Goal: Task Accomplishment & Management: Use online tool/utility

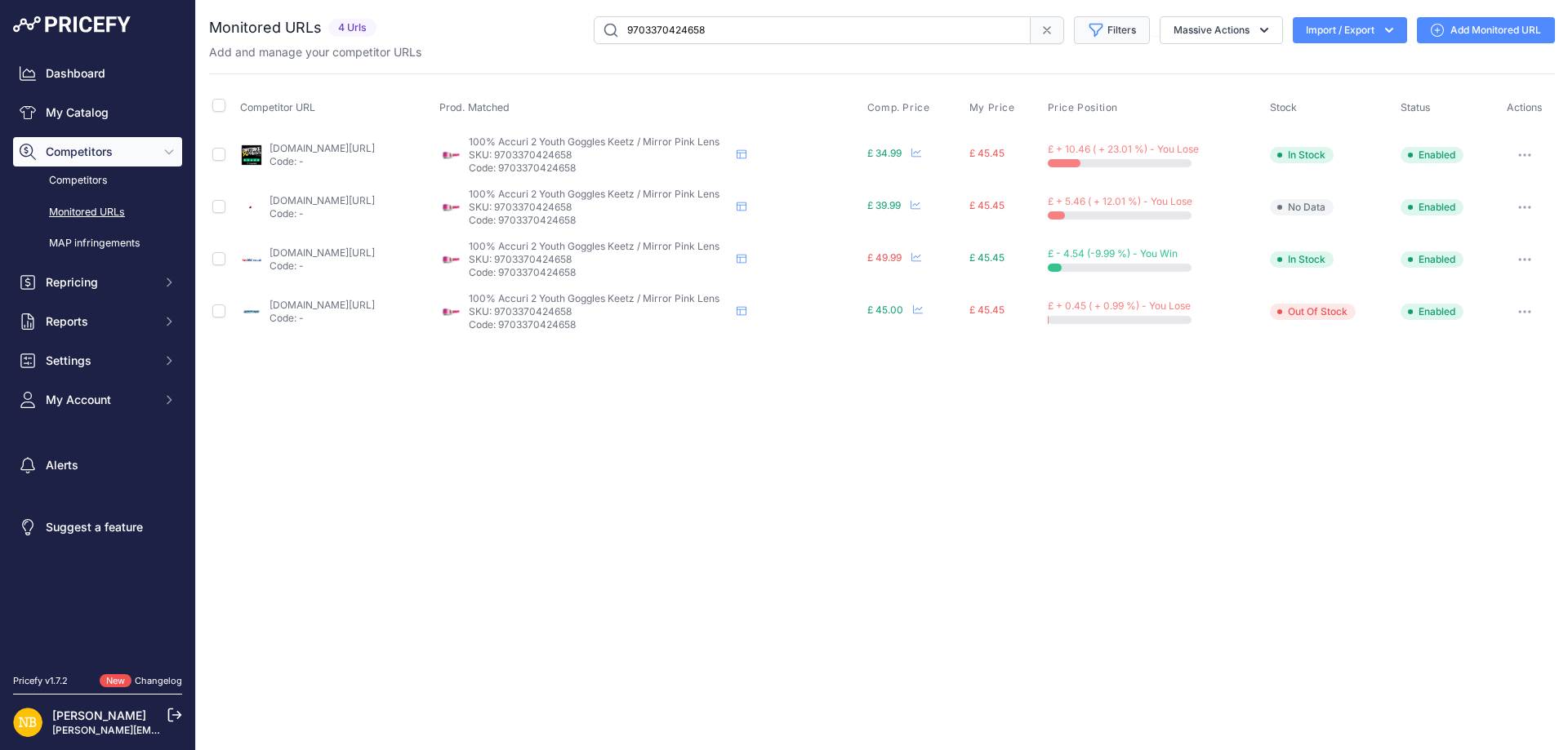
click at [1122, 29] on button "Filters" at bounding box center [1112, 29] width 76 height 28
drag, startPoint x: 720, startPoint y: 24, endPoint x: 368, endPoint y: 7, distance: 352.4
click at [368, 7] on div "You are not connected to the internet. Monitored URLs" at bounding box center [881, 177] width 1346 height 354
click at [1100, 18] on button "Filters" at bounding box center [1112, 29] width 76 height 28
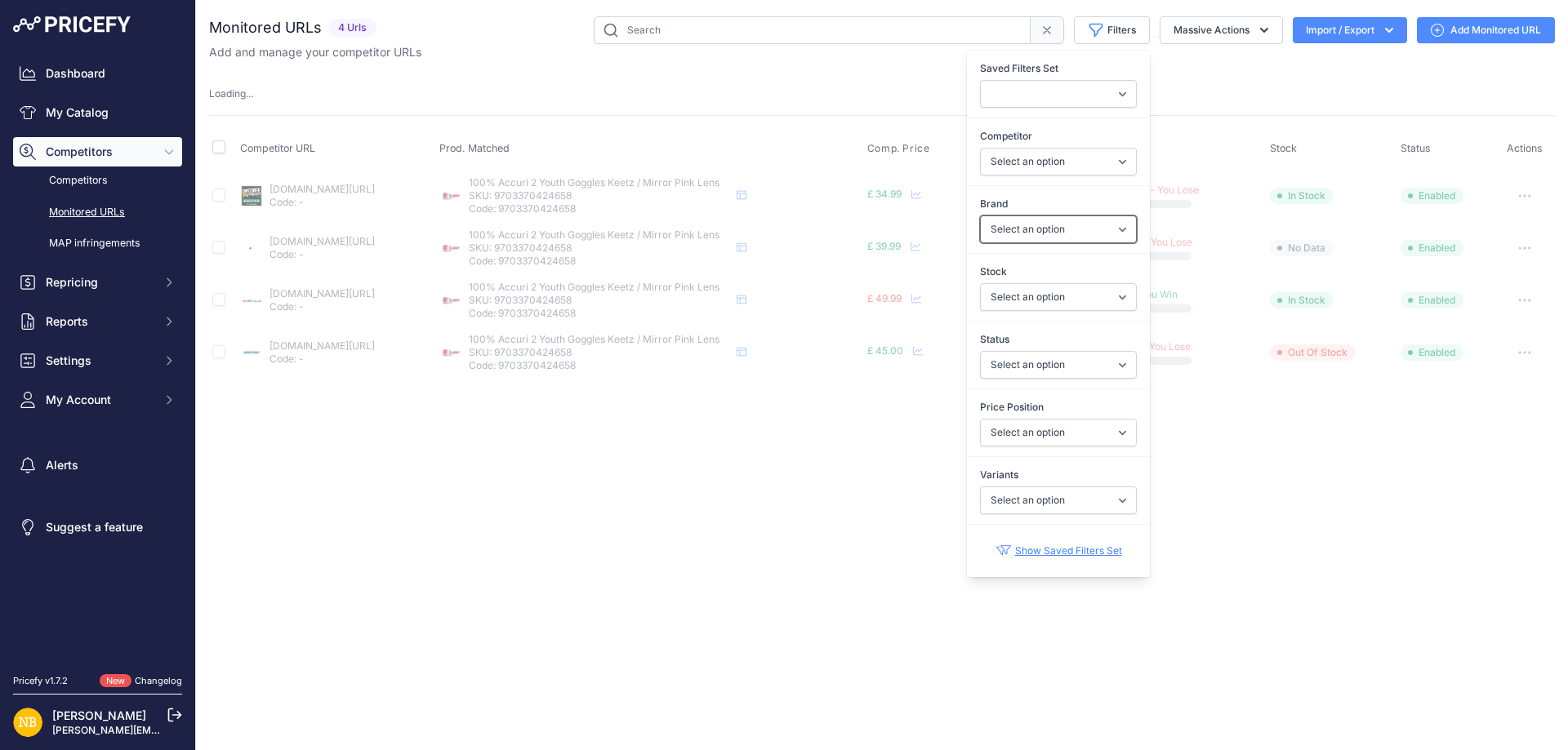
click at [1055, 241] on select "Select an option 100% 13 And A Half Magazine AGV Airoh Ale Clothing Alpinestars…" at bounding box center [1058, 229] width 157 height 28
click at [1347, 452] on div "Close You are not connected to the internet." at bounding box center [882, 375] width 1373 height 750
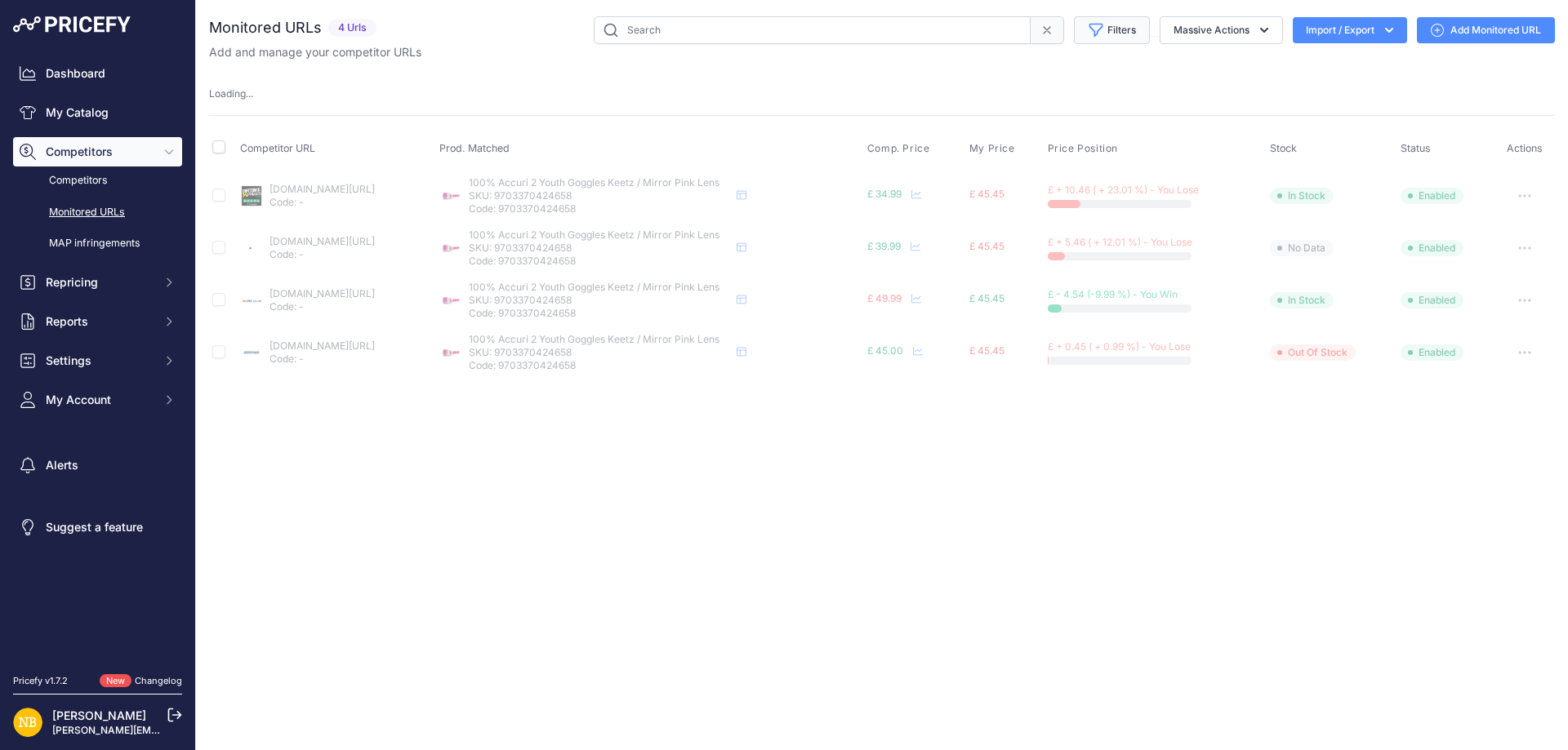
click at [1109, 43] on button "Filters" at bounding box center [1112, 29] width 76 height 28
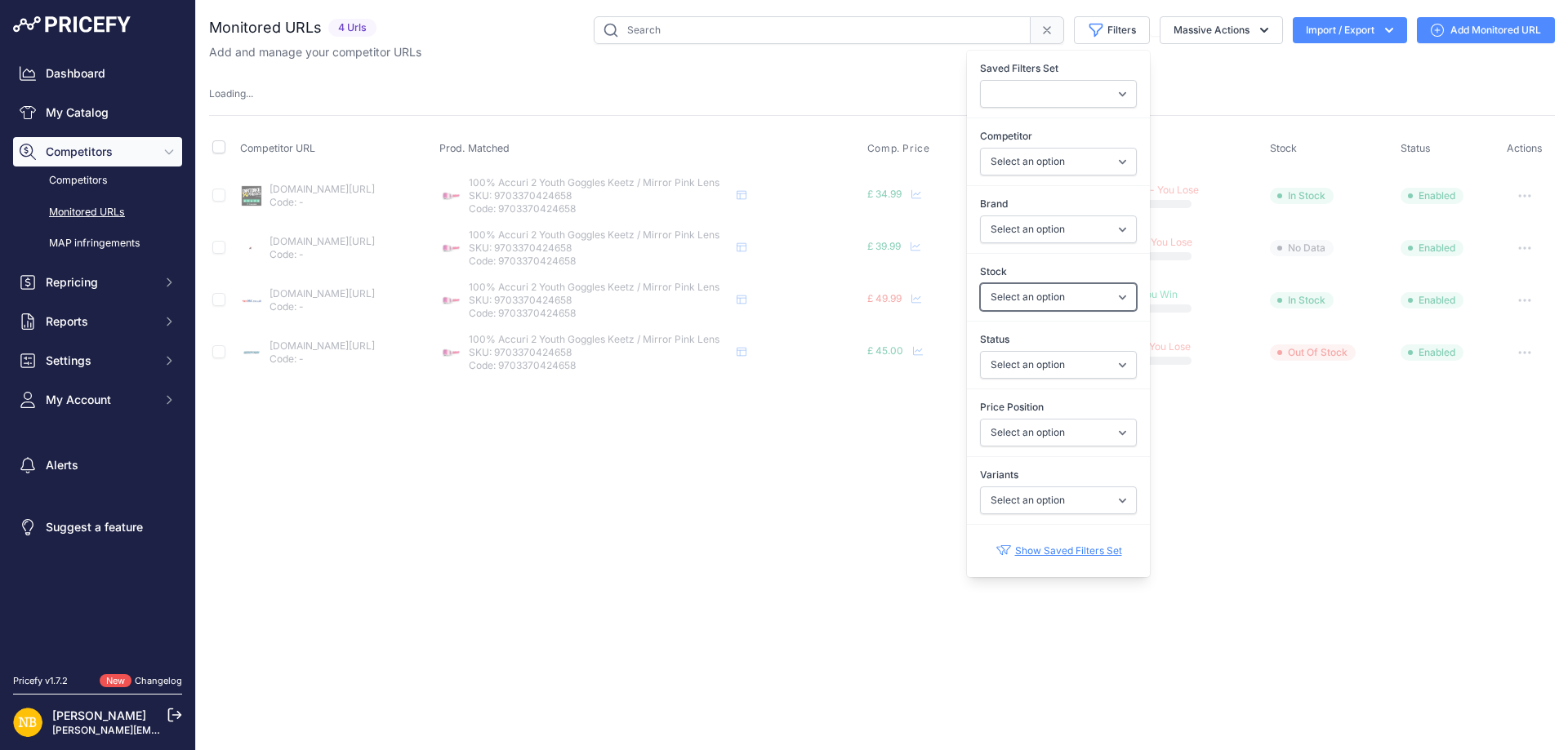
click at [1030, 283] on select "Select an option In Stock Out Of Stock" at bounding box center [1058, 297] width 157 height 28
click at [1404, 529] on div "Close You are not connected to the internet." at bounding box center [882, 375] width 1373 height 750
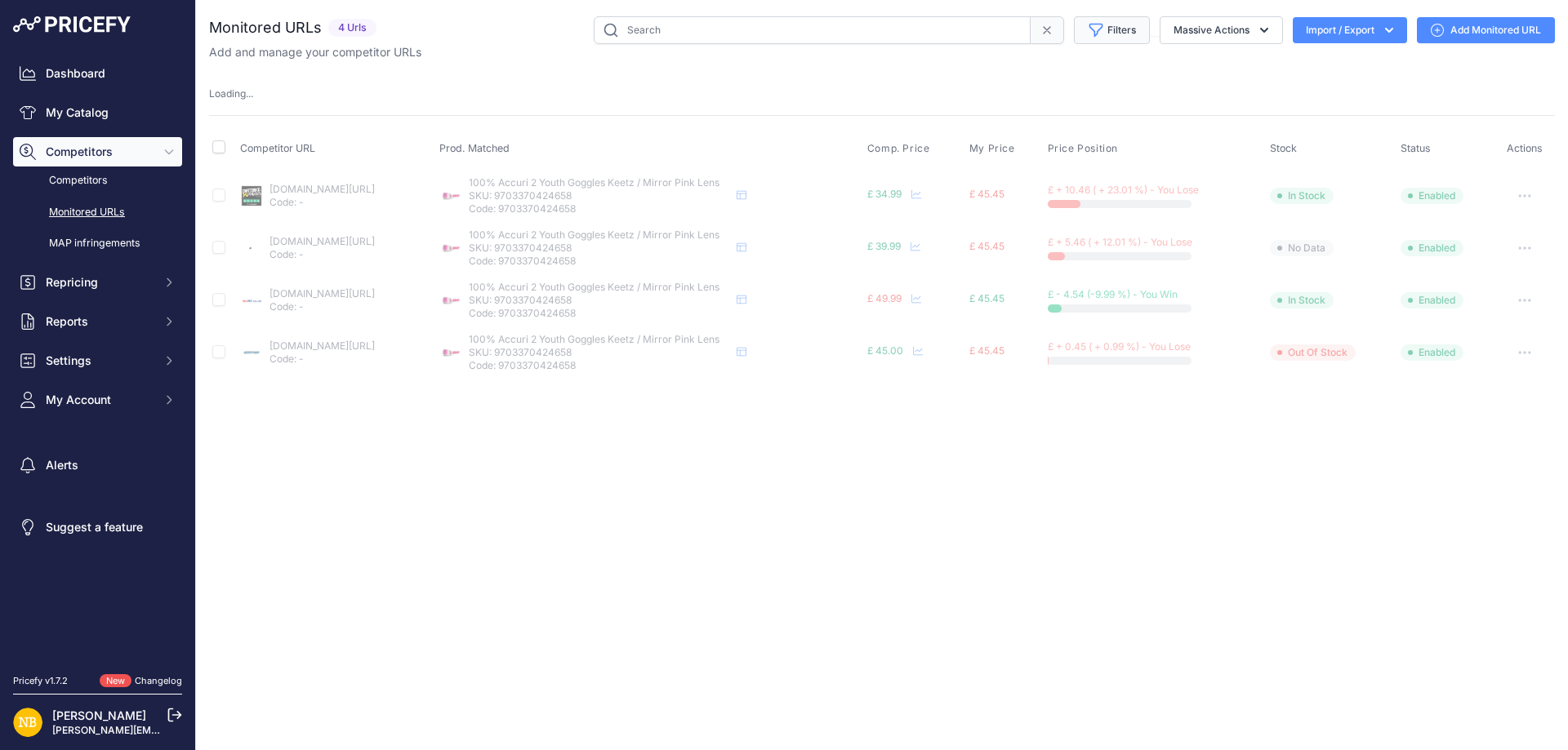
click at [1102, 30] on button "Filters" at bounding box center [1112, 29] width 76 height 28
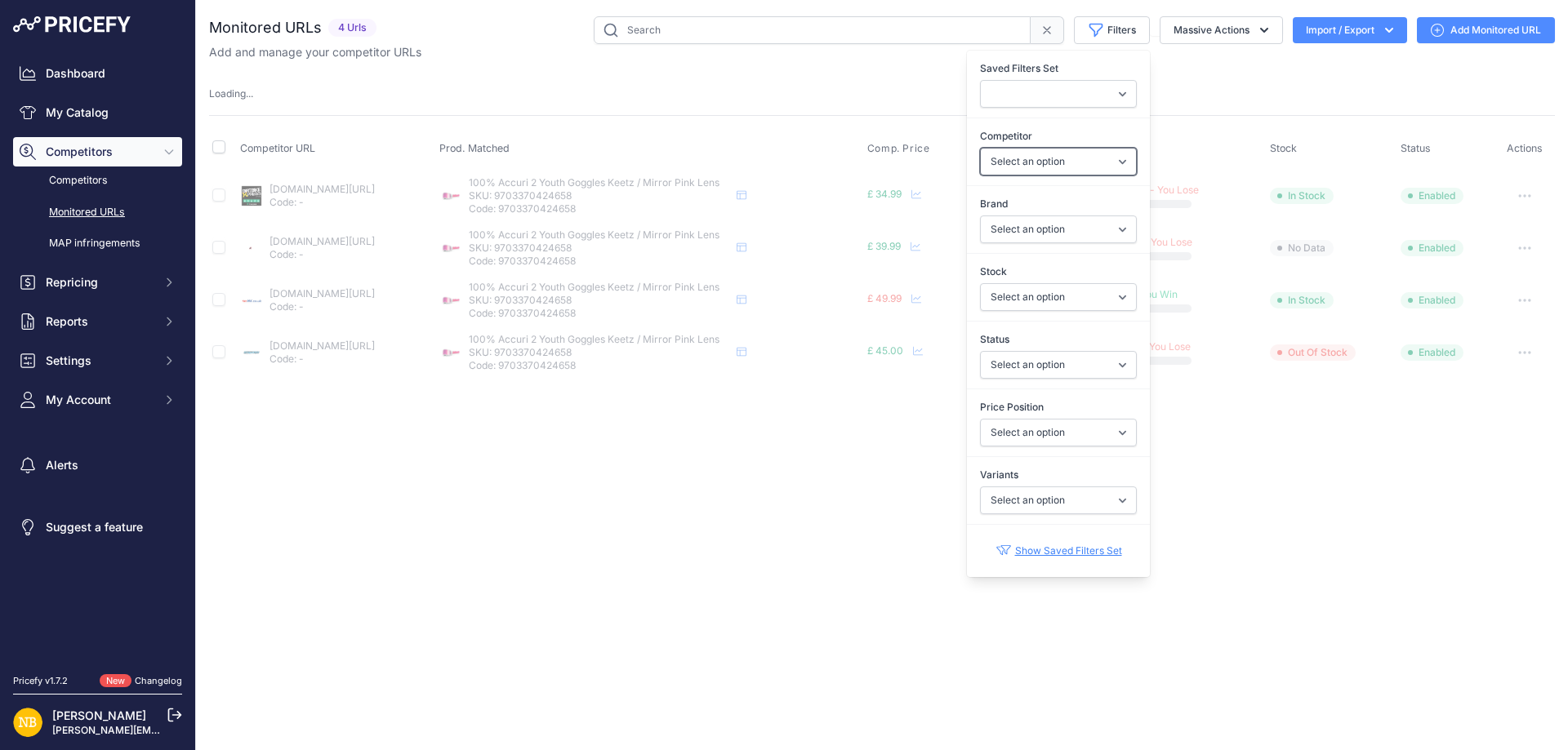
click at [1031, 161] on select "Select an option [DOMAIN_NAME] [DOMAIN_NAME] [DOMAIN_NAME] [DOMAIN_NAME] [DOMAI…" at bounding box center [1058, 161] width 157 height 28
select select "4349"
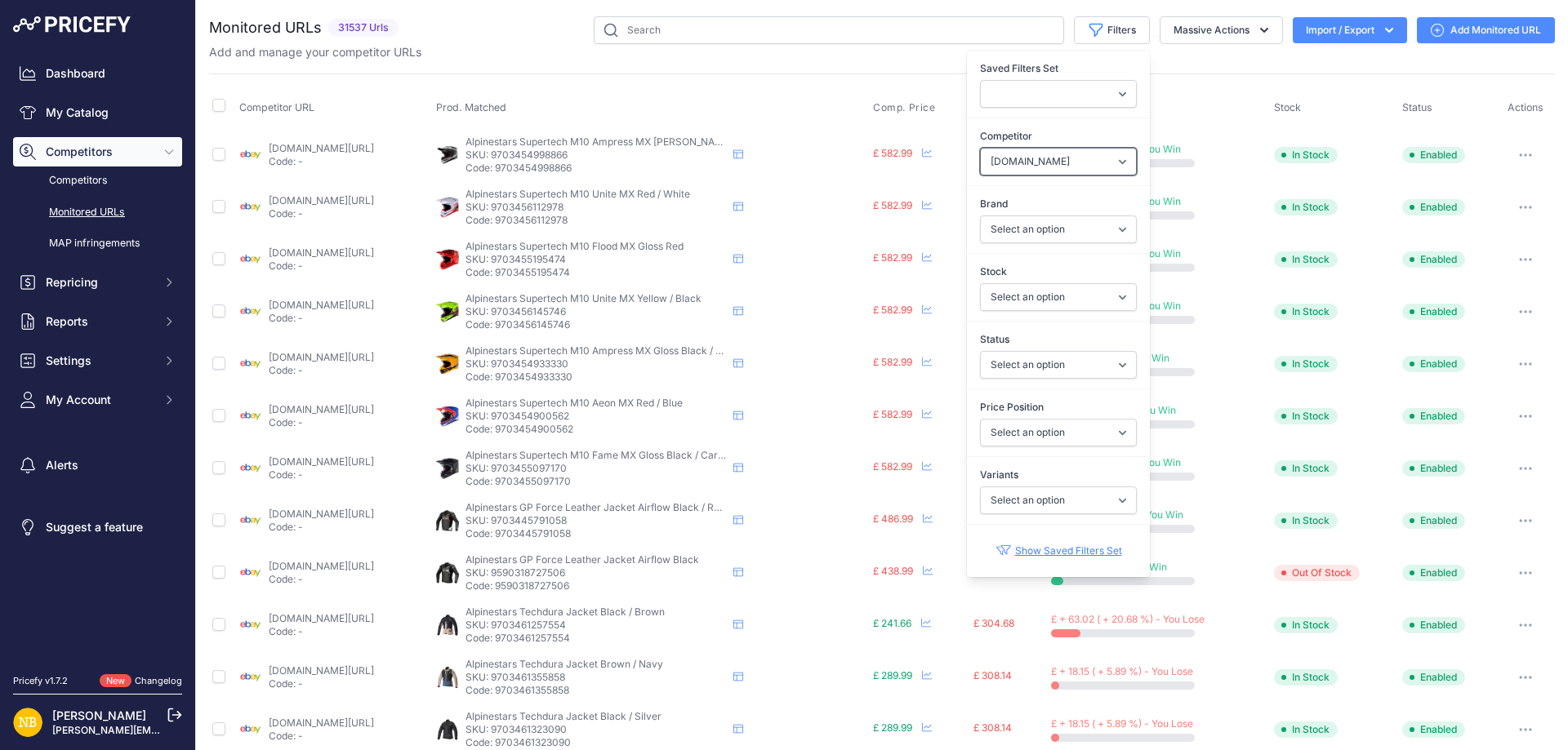
click at [1037, 155] on select "Select an option [DOMAIN_NAME] [DOMAIN_NAME] [DOMAIN_NAME] [DOMAIN_NAME] [DOMAI…" at bounding box center [1058, 161] width 157 height 28
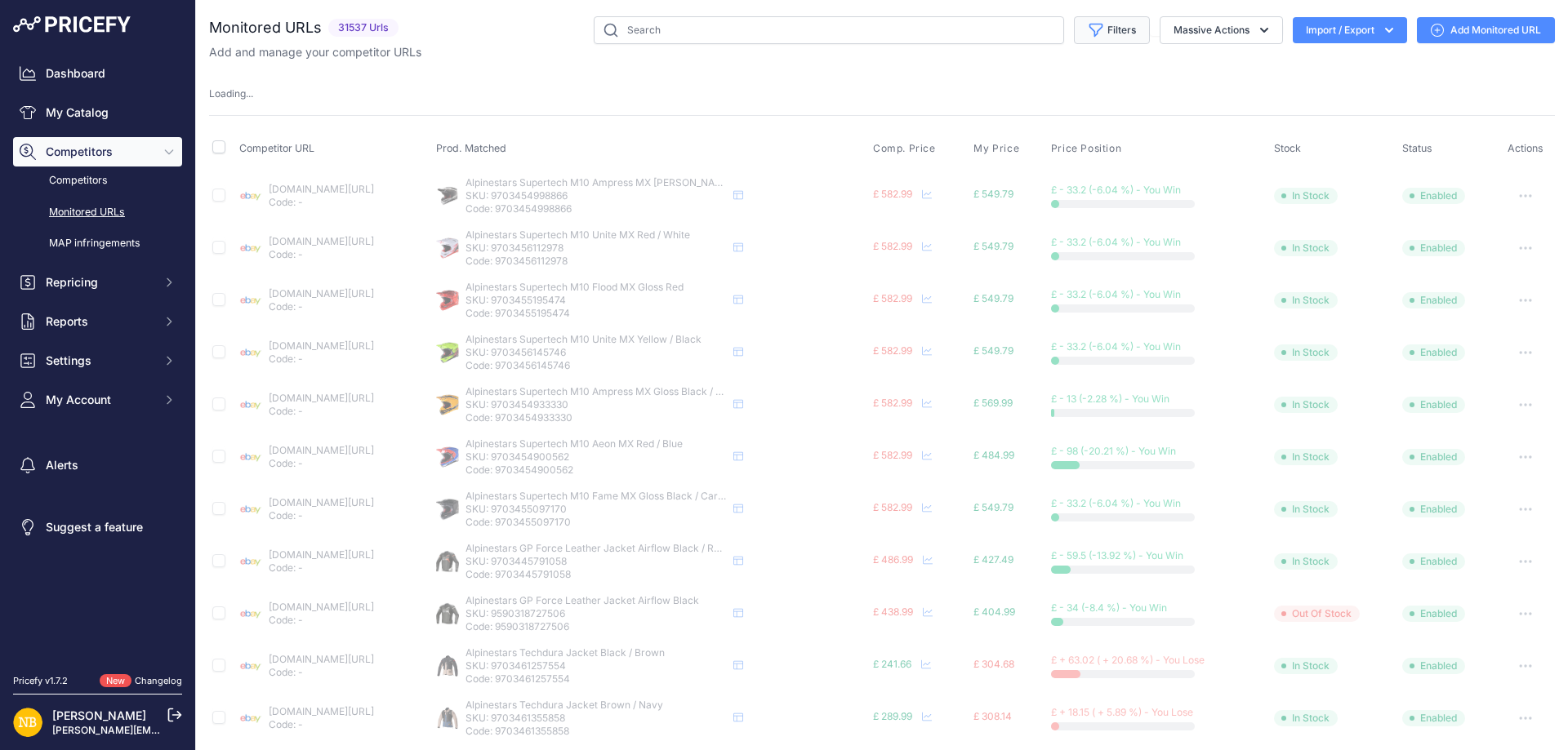
click at [1103, 25] on button "Filters" at bounding box center [1112, 29] width 76 height 28
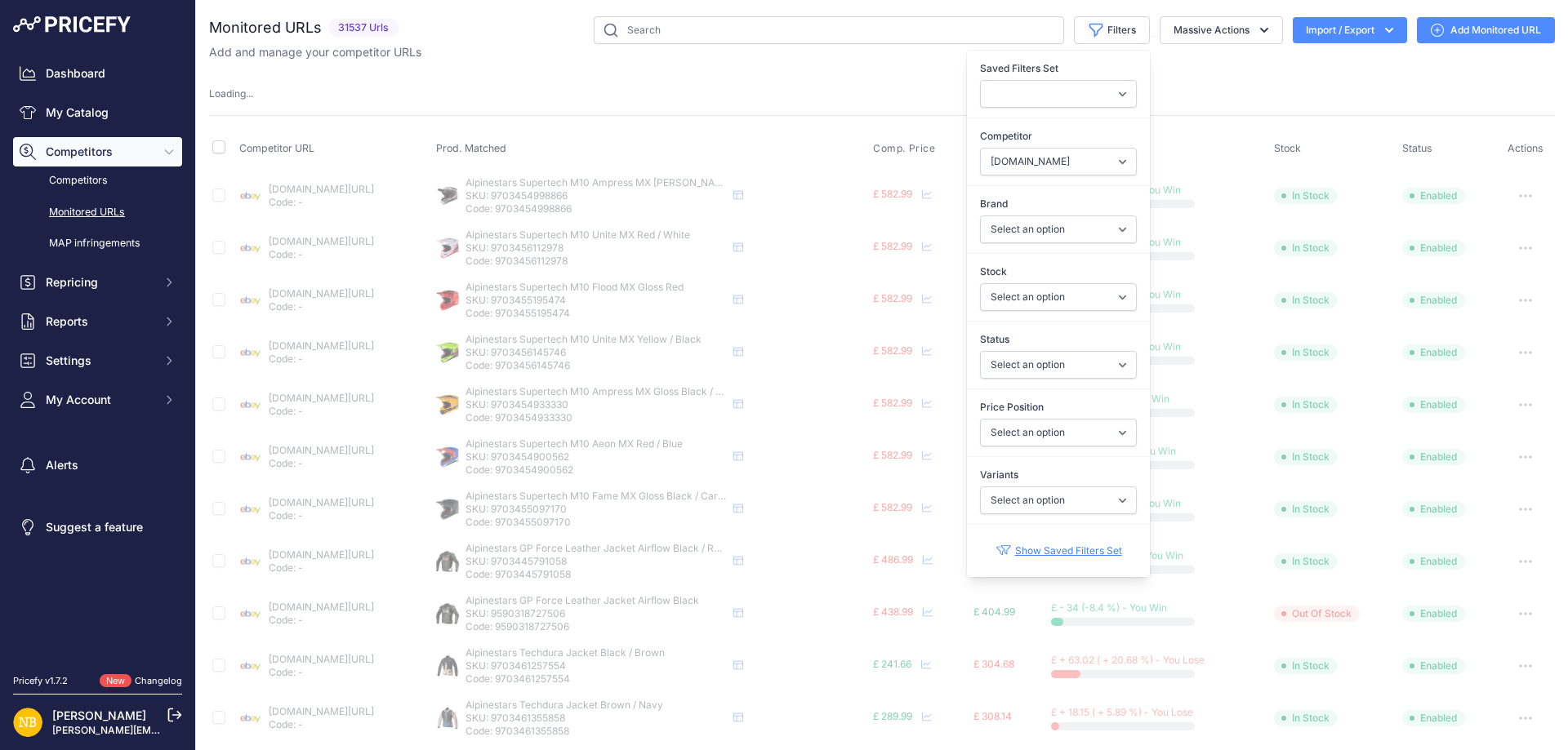
click at [774, 73] on div "Monitored URLs 31537 Urls" at bounding box center [881, 640] width 1346 height 1249
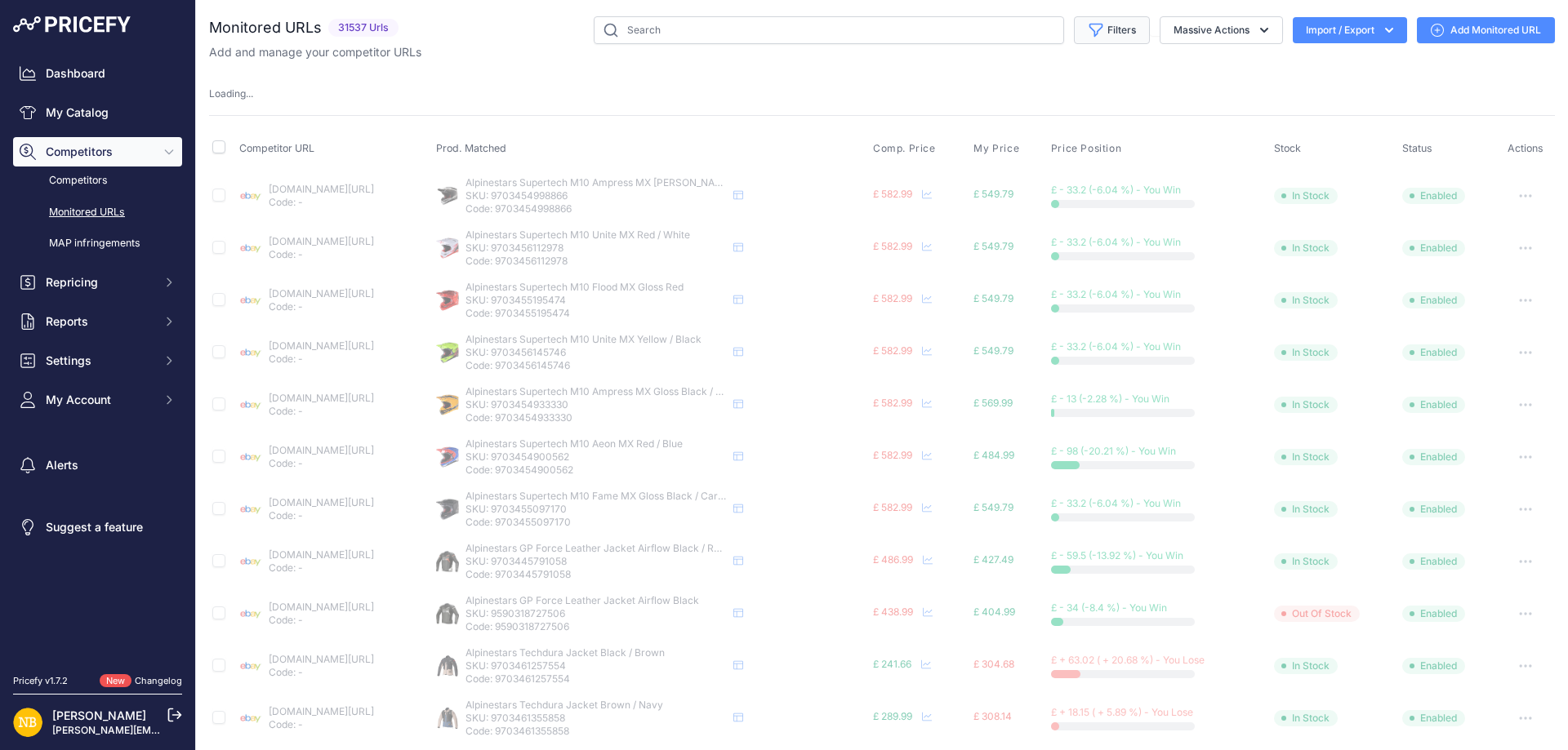
click at [1094, 34] on button "Filters" at bounding box center [1112, 29] width 76 height 28
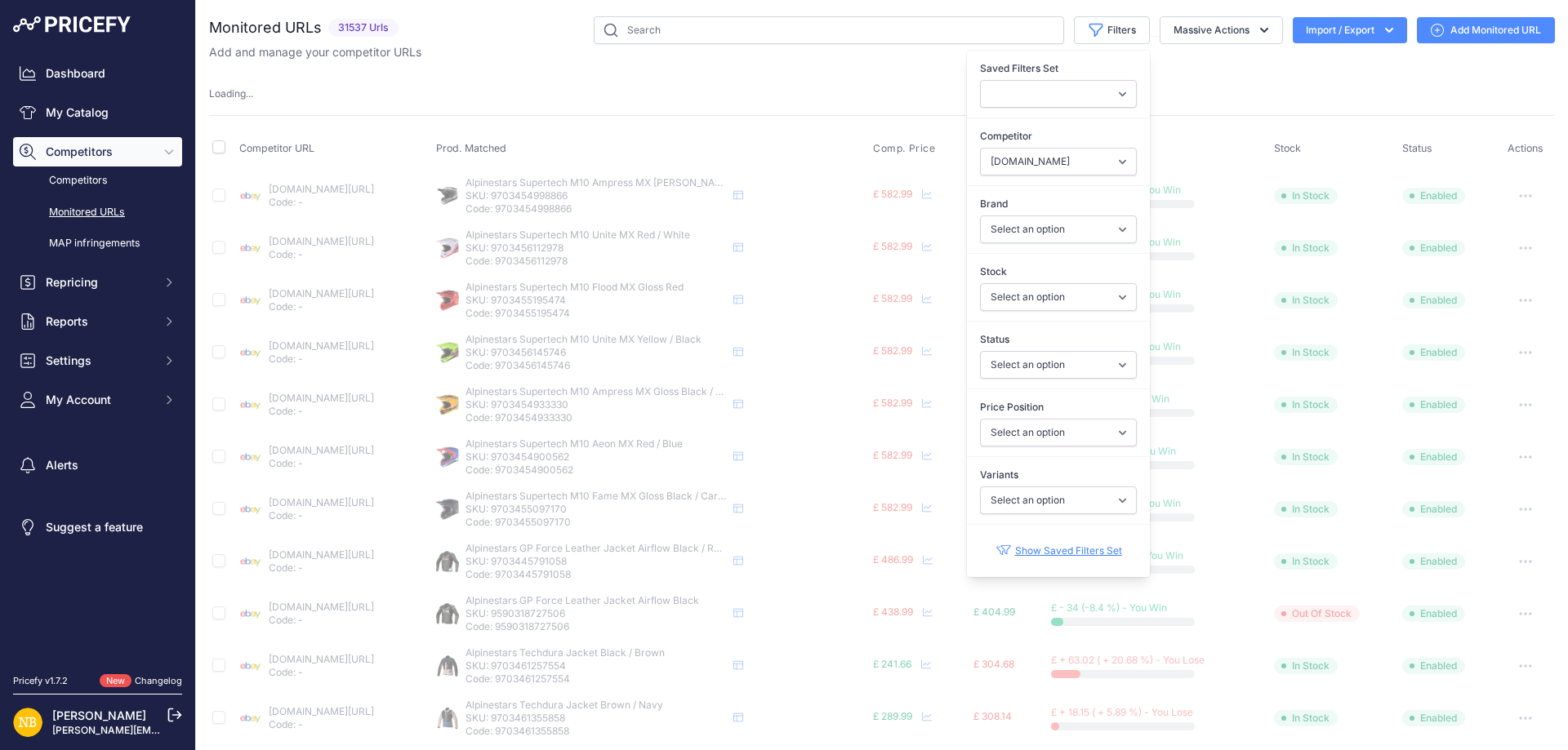
click at [789, 96] on div "Loading ..." at bounding box center [881, 94] width 1346 height 16
